Goal: Browse casually: Explore the website without a specific task or goal

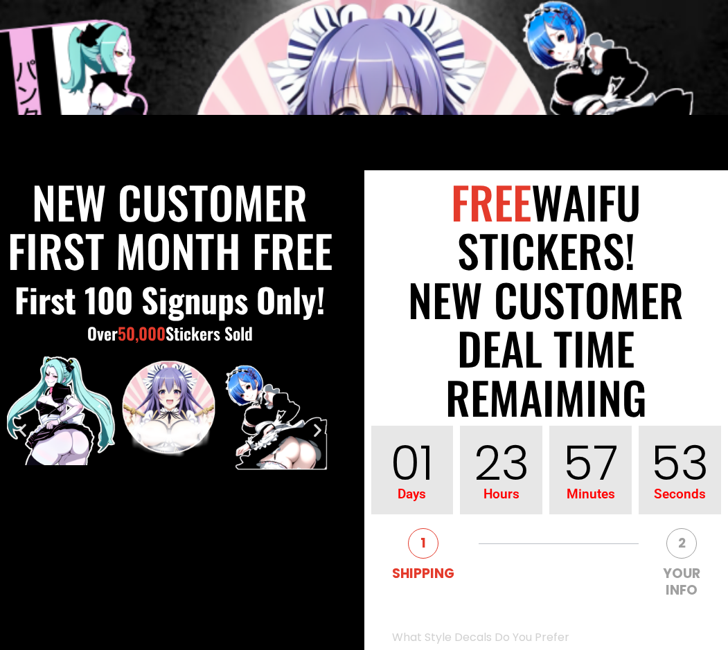
click at [35, 423] on img "7 / 11" at bounding box center [61, 411] width 109 height 109
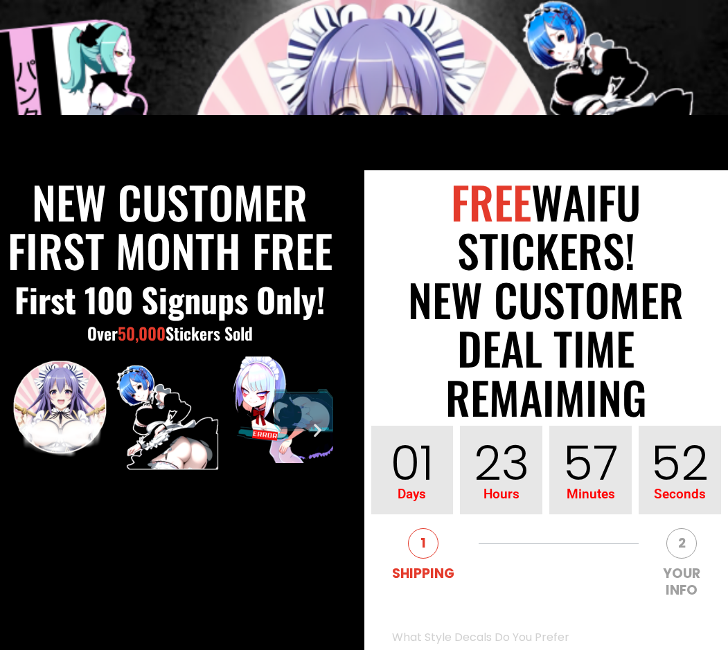
click at [24, 429] on icon "Previous slide" at bounding box center [22, 429] width 17 height 17
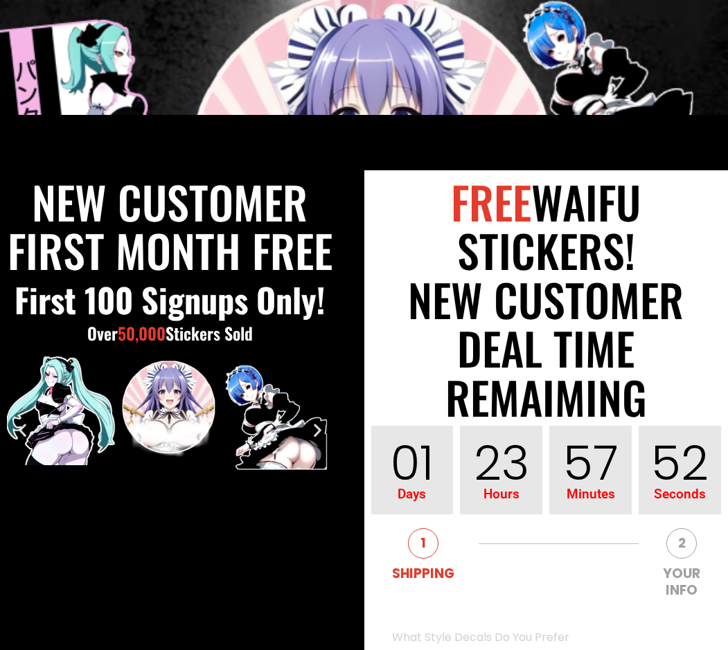
click at [24, 429] on icon "Previous slide" at bounding box center [22, 429] width 17 height 17
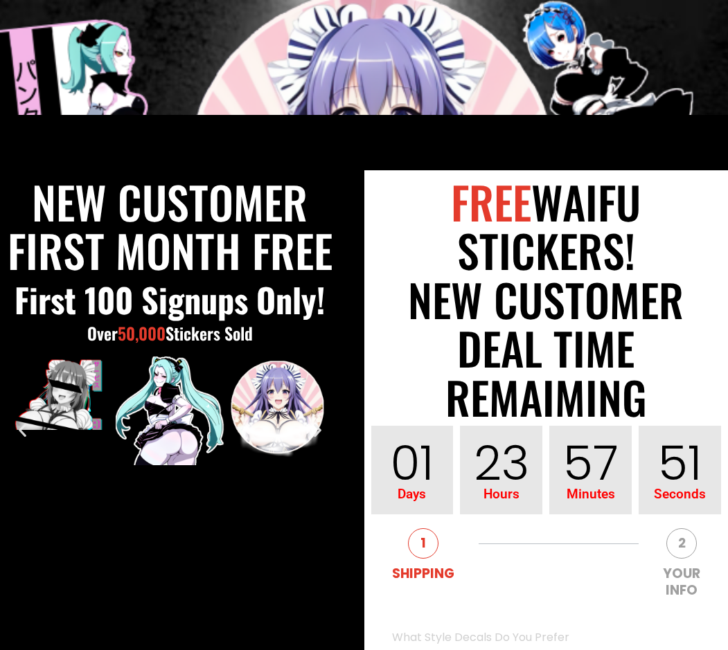
click at [23, 429] on icon "Previous slide" at bounding box center [22, 429] width 17 height 17
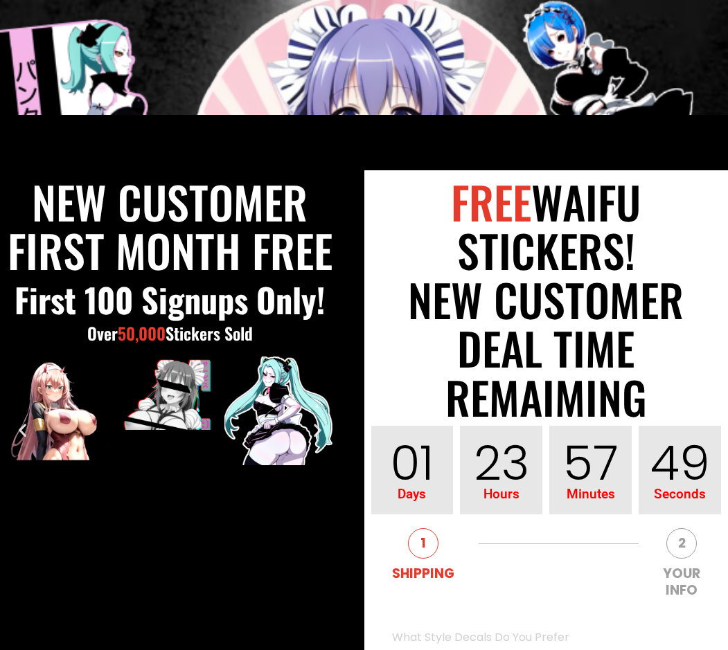
click at [317, 426] on icon "Next slide" at bounding box center [317, 429] width 17 height 17
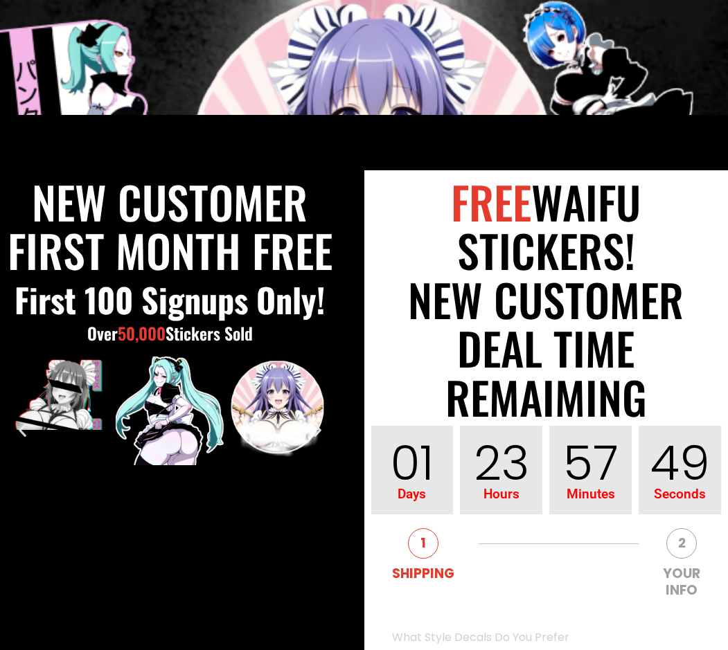
click at [317, 426] on icon "Next slide" at bounding box center [317, 429] width 17 height 17
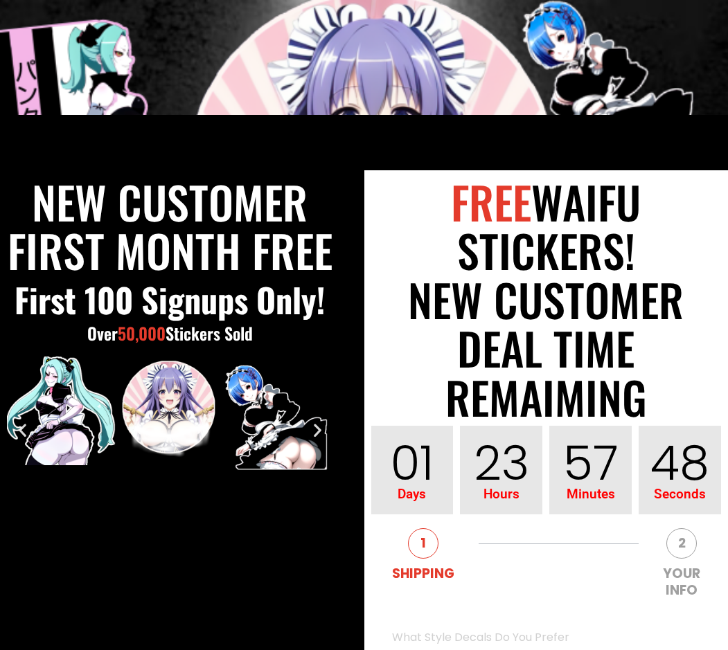
click at [317, 426] on icon "Next slide" at bounding box center [317, 429] width 17 height 17
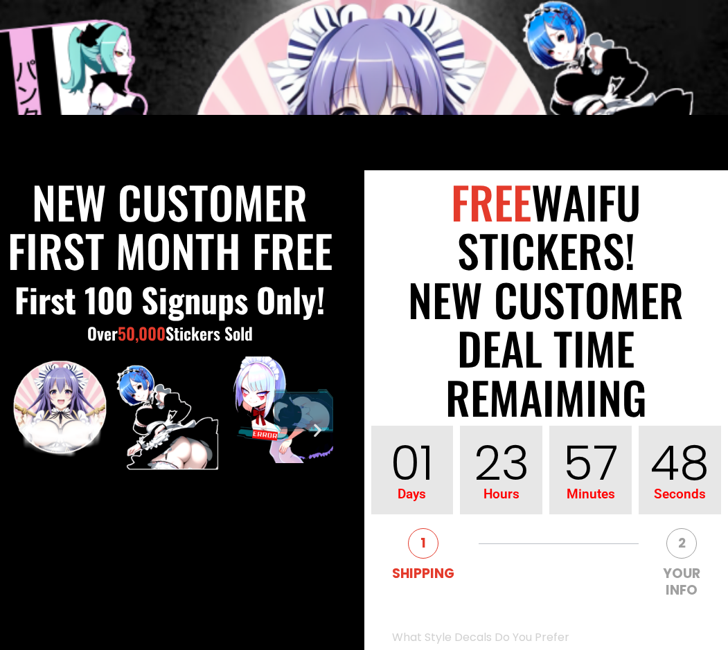
click at [317, 426] on icon "Next slide" at bounding box center [317, 429] width 17 height 17
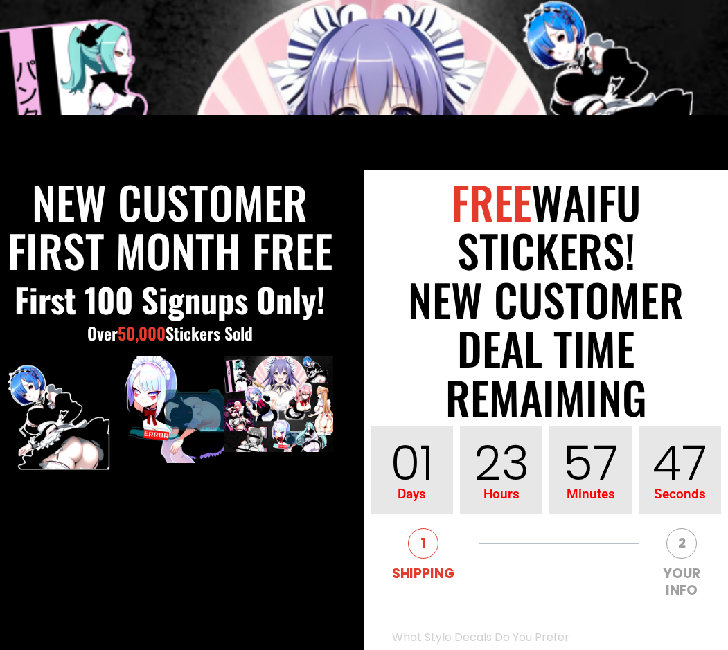
click at [317, 426] on icon "Next slide" at bounding box center [317, 429] width 17 height 17
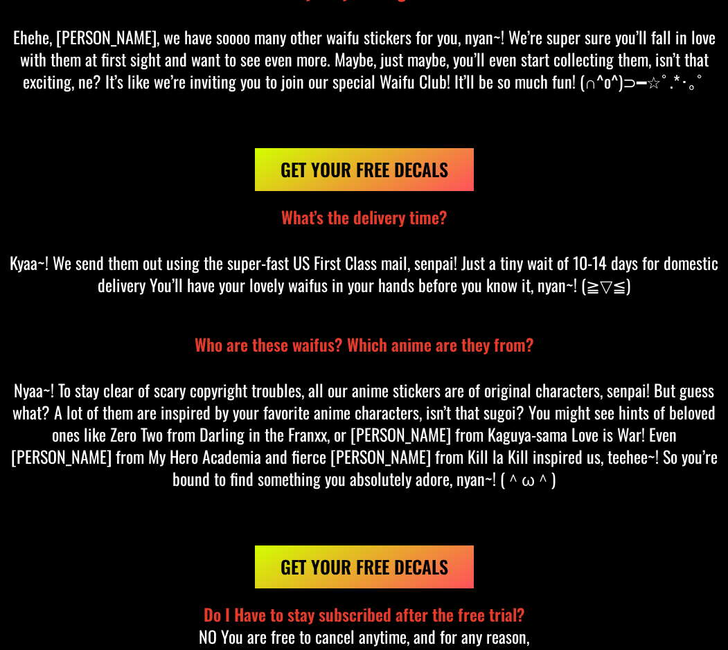
scroll to position [10523, 0]
